Goal: Obtain resource: Obtain resource

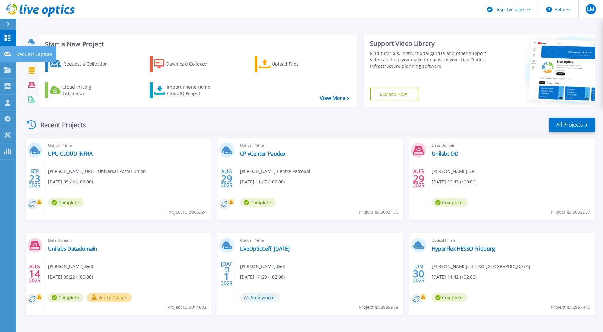
click at [11, 57] on div at bounding box center [8, 54] width 8 height 6
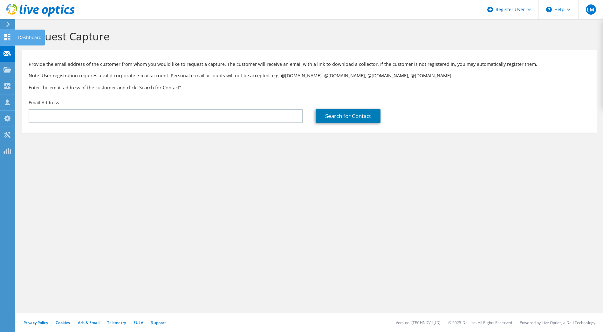
click at [11, 41] on div at bounding box center [7, 38] width 8 height 7
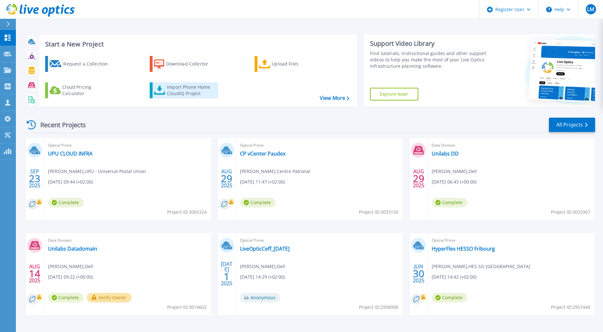
click at [191, 88] on div "Import Phone Home CloudIQ Project" at bounding box center [192, 90] width 50 height 13
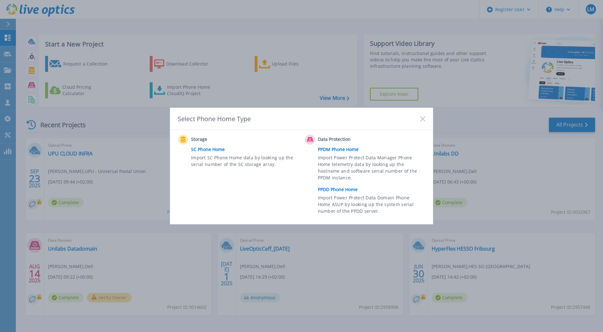
click at [344, 191] on link "PPDD Phone Home" at bounding box center [373, 190] width 111 height 10
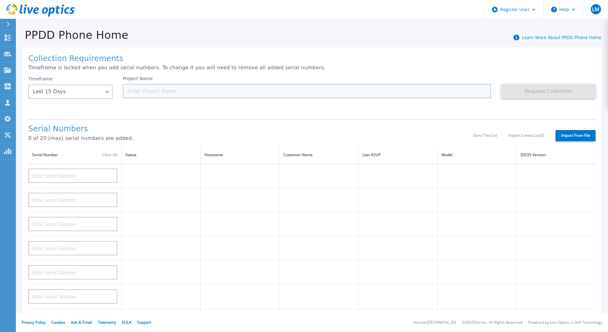
click at [175, 92] on input at bounding box center [307, 91] width 368 height 14
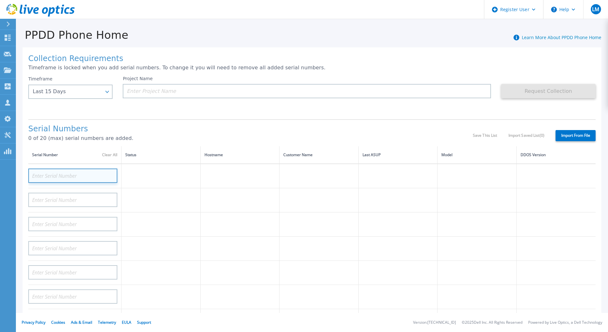
click at [92, 173] on input at bounding box center [72, 176] width 89 height 14
paste input "APX00231800098"
type input "APX00231800098"
click at [213, 195] on td at bounding box center [239, 200] width 79 height 24
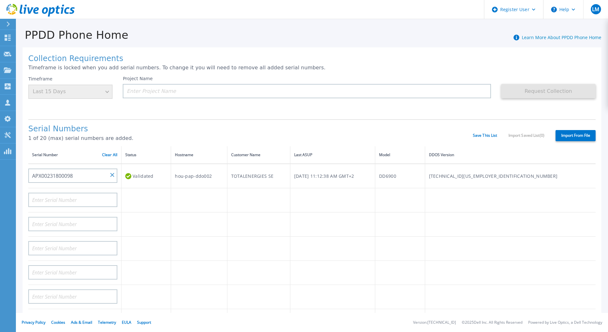
click at [249, 176] on td "TOTALENERGIES SE" at bounding box center [258, 176] width 63 height 24
drag, startPoint x: 226, startPoint y: 177, endPoint x: 183, endPoint y: 177, distance: 43.6
click at [183, 177] on td "hou-pap-ddo002" at bounding box center [199, 176] width 56 height 24
copy td "hou-pap-ddo002"
drag, startPoint x: 183, startPoint y: 177, endPoint x: 162, endPoint y: 94, distance: 86.5
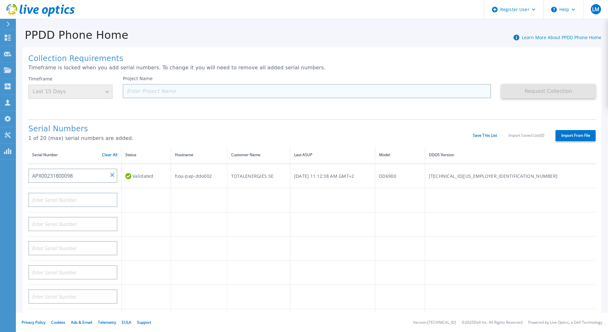
click at [162, 94] on input at bounding box center [307, 91] width 368 height 14
paste input "hou-pap-ddo002"
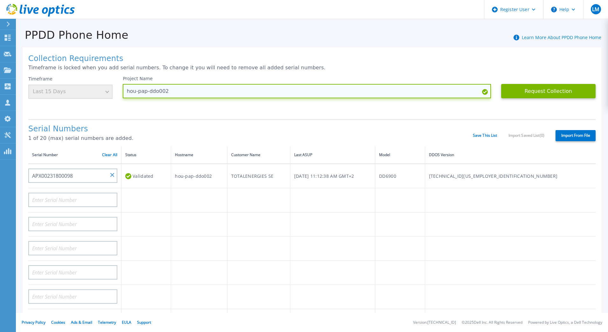
click at [127, 92] on input "hou-pap-ddo002" at bounding box center [307, 91] width 368 height 14
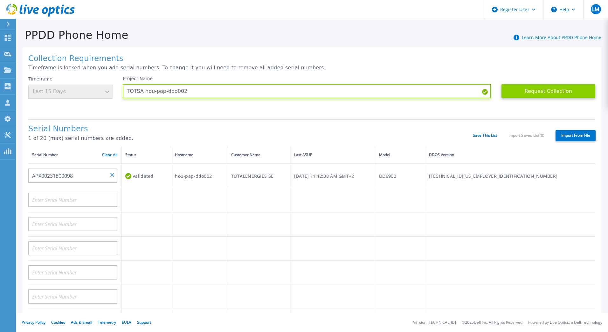
type input "TOTSA hou-pap-ddo002"
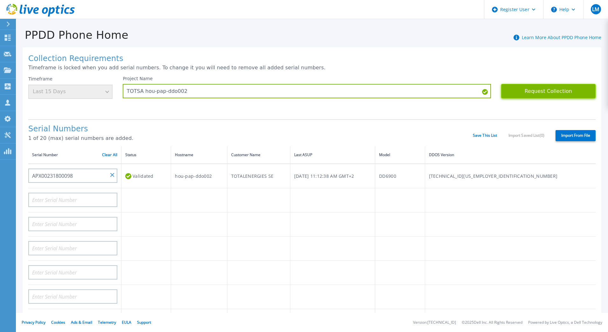
click at [527, 94] on button "Request Collection" at bounding box center [548, 91] width 94 height 14
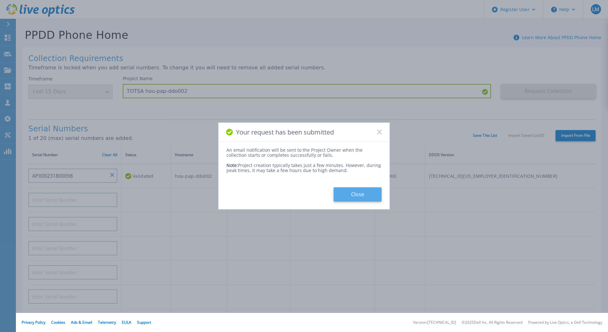
click at [352, 194] on button "Close" at bounding box center [358, 194] width 48 height 14
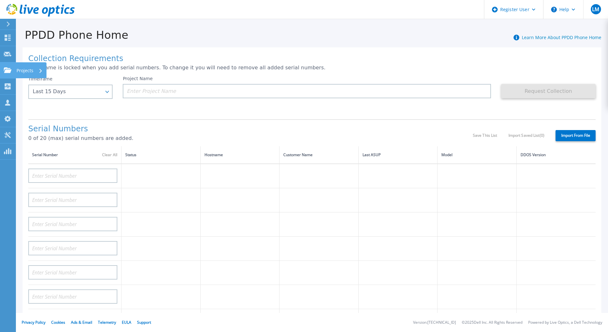
click at [6, 72] on icon at bounding box center [8, 69] width 8 height 5
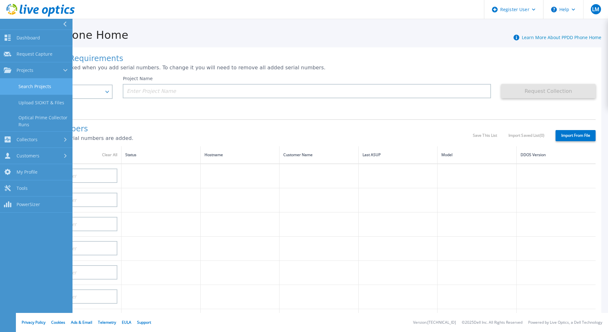
click at [46, 87] on link "Search Projects" at bounding box center [36, 87] width 73 height 16
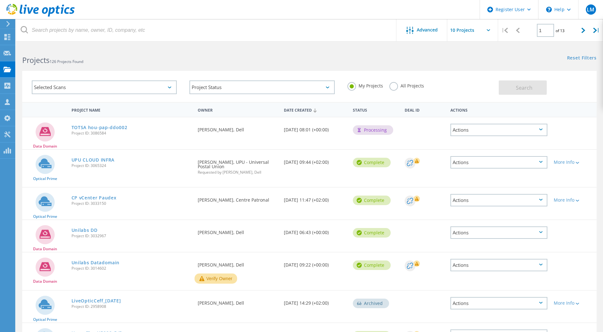
click at [273, 134] on div "Requested By Laurent Majcher, Dell" at bounding box center [238, 127] width 86 height 21
click at [114, 128] on link "TOTSA hou-pap-ddo002" at bounding box center [100, 127] width 56 height 4
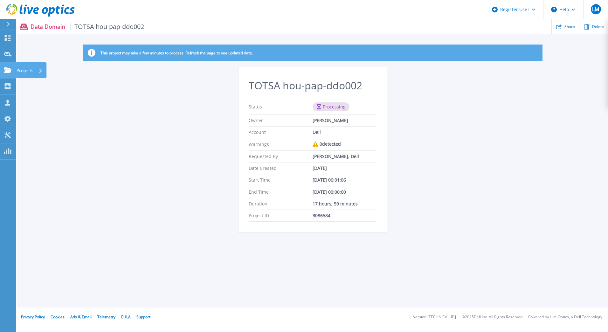
click at [9, 70] on icon at bounding box center [8, 69] width 8 height 5
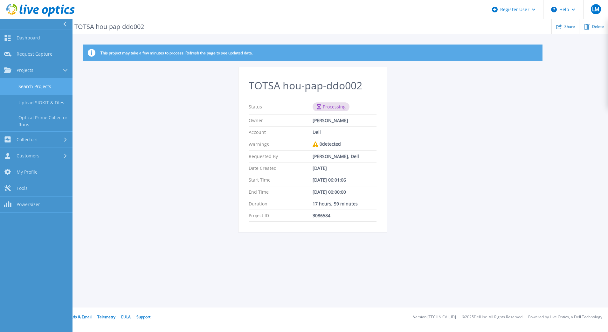
click at [33, 87] on link "Search Projects" at bounding box center [36, 87] width 73 height 16
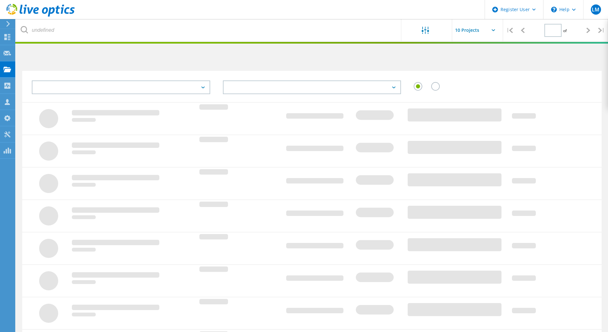
type input "1"
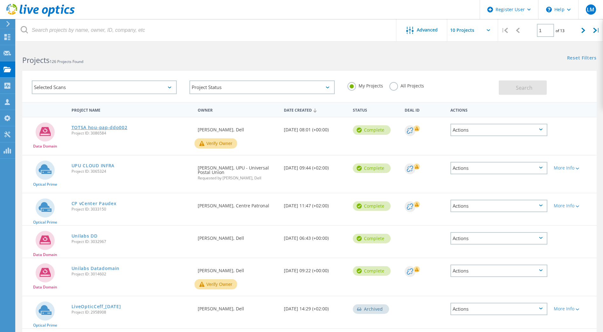
click at [112, 126] on link "TOTSA hou-pap-ddo002" at bounding box center [100, 127] width 56 height 4
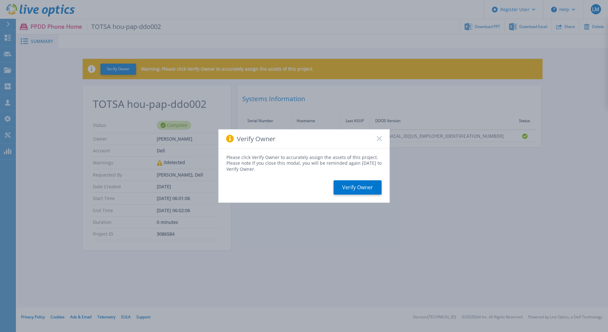
click at [382, 139] on div "Verify Owner" at bounding box center [304, 138] width 171 height 19
click at [381, 139] on icon at bounding box center [379, 138] width 5 height 5
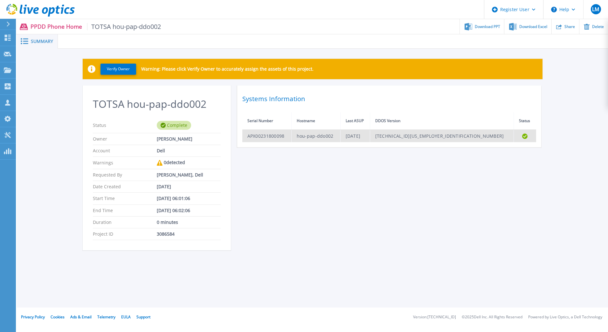
click at [266, 139] on td "APX00231800098" at bounding box center [266, 136] width 49 height 12
click at [268, 136] on td "APX00231800098" at bounding box center [266, 136] width 49 height 12
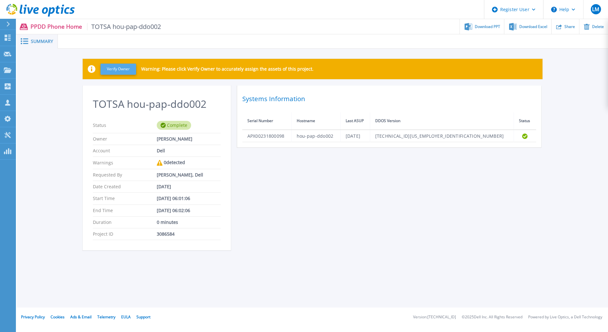
click at [127, 69] on button "Verify Owner" at bounding box center [119, 69] width 36 height 11
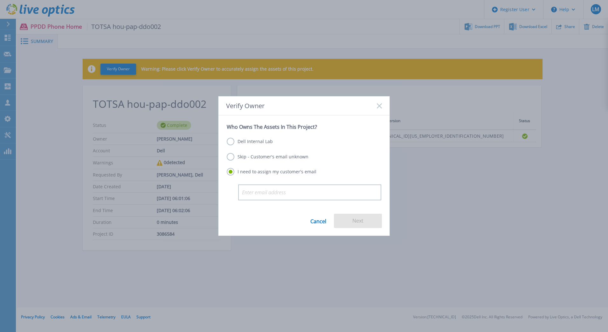
click at [254, 143] on label "Dell Internal Lab" at bounding box center [250, 142] width 46 height 8
click at [0, 0] on input "Dell Internal Lab" at bounding box center [0, 0] width 0 height 0
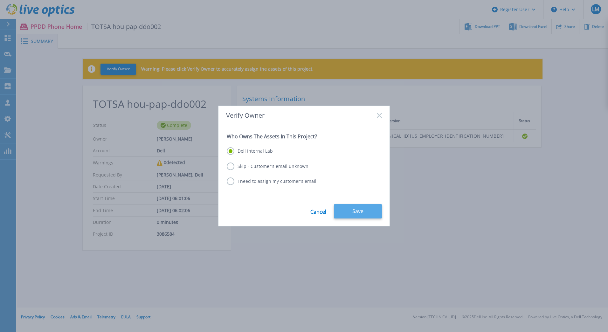
click at [363, 210] on button "Save" at bounding box center [358, 211] width 48 height 14
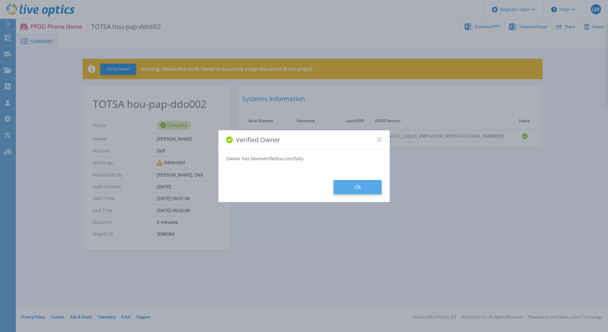
click at [357, 193] on button "Ok" at bounding box center [358, 187] width 48 height 14
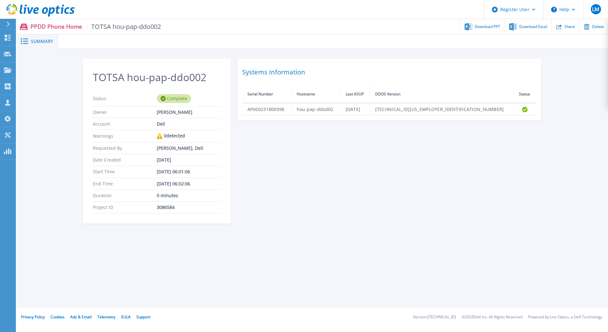
click at [309, 199] on div "TOTSA hou-pap-ddo002 Status Complete Owner [PERSON_NAME] Account Dell Warnings …" at bounding box center [313, 145] width 460 height 172
click at [481, 26] on span "Download PPT" at bounding box center [487, 26] width 25 height 4
click at [539, 82] on div "Systems Information Serial Number Hostname Last ASUP DDOS Version Status APX002…" at bounding box center [389, 90] width 304 height 62
click at [530, 26] on span "Download Excel" at bounding box center [533, 26] width 28 height 4
